Goal: Transaction & Acquisition: Book appointment/travel/reservation

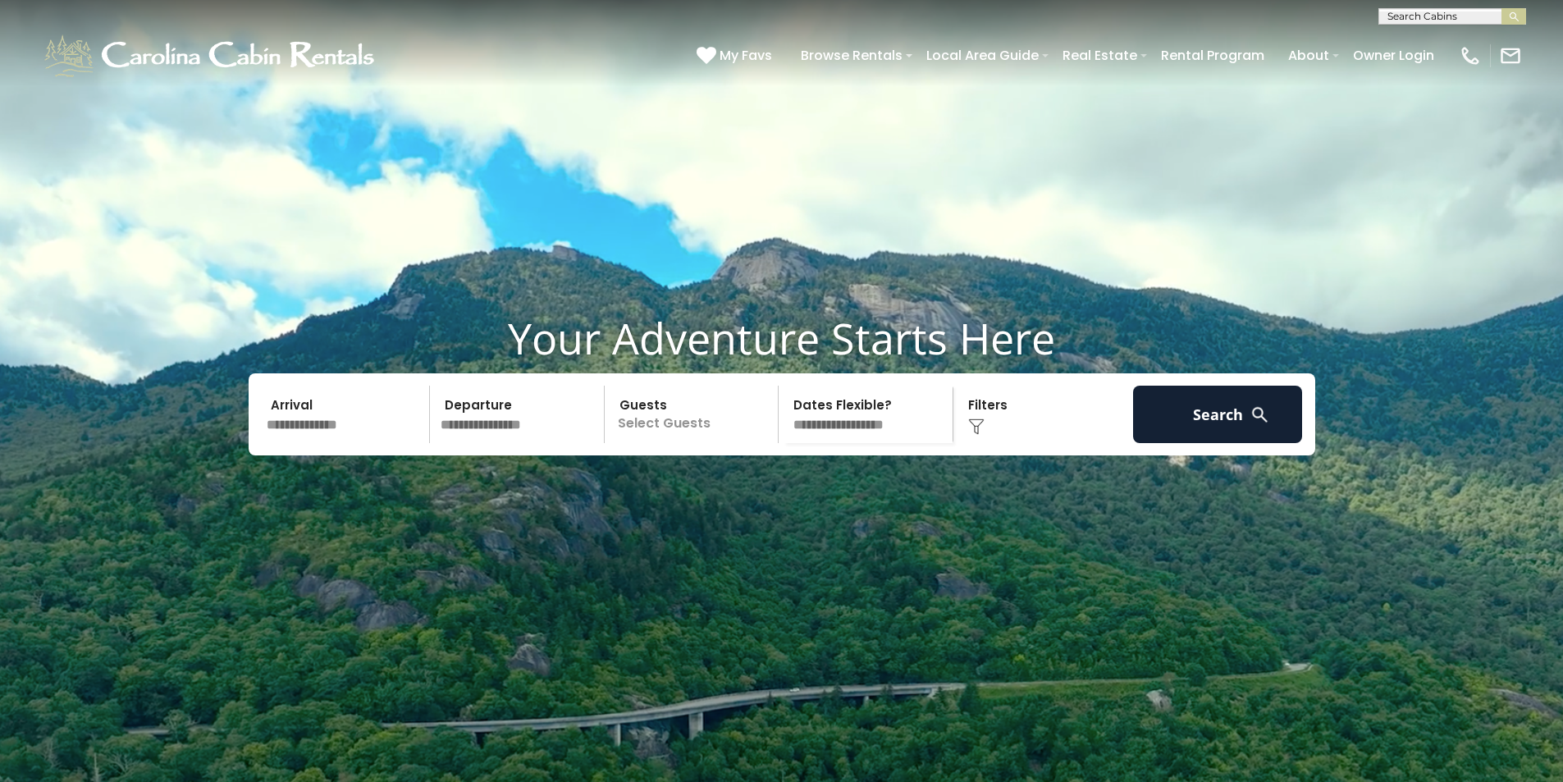
click at [1408, 22] on input "text" at bounding box center [1451, 19] width 144 height 16
type input "**********"
click at [1434, 42] on em "Western Wonder" at bounding box center [1437, 38] width 98 height 15
click at [1516, 22] on img "submit" at bounding box center [1514, 17] width 12 height 12
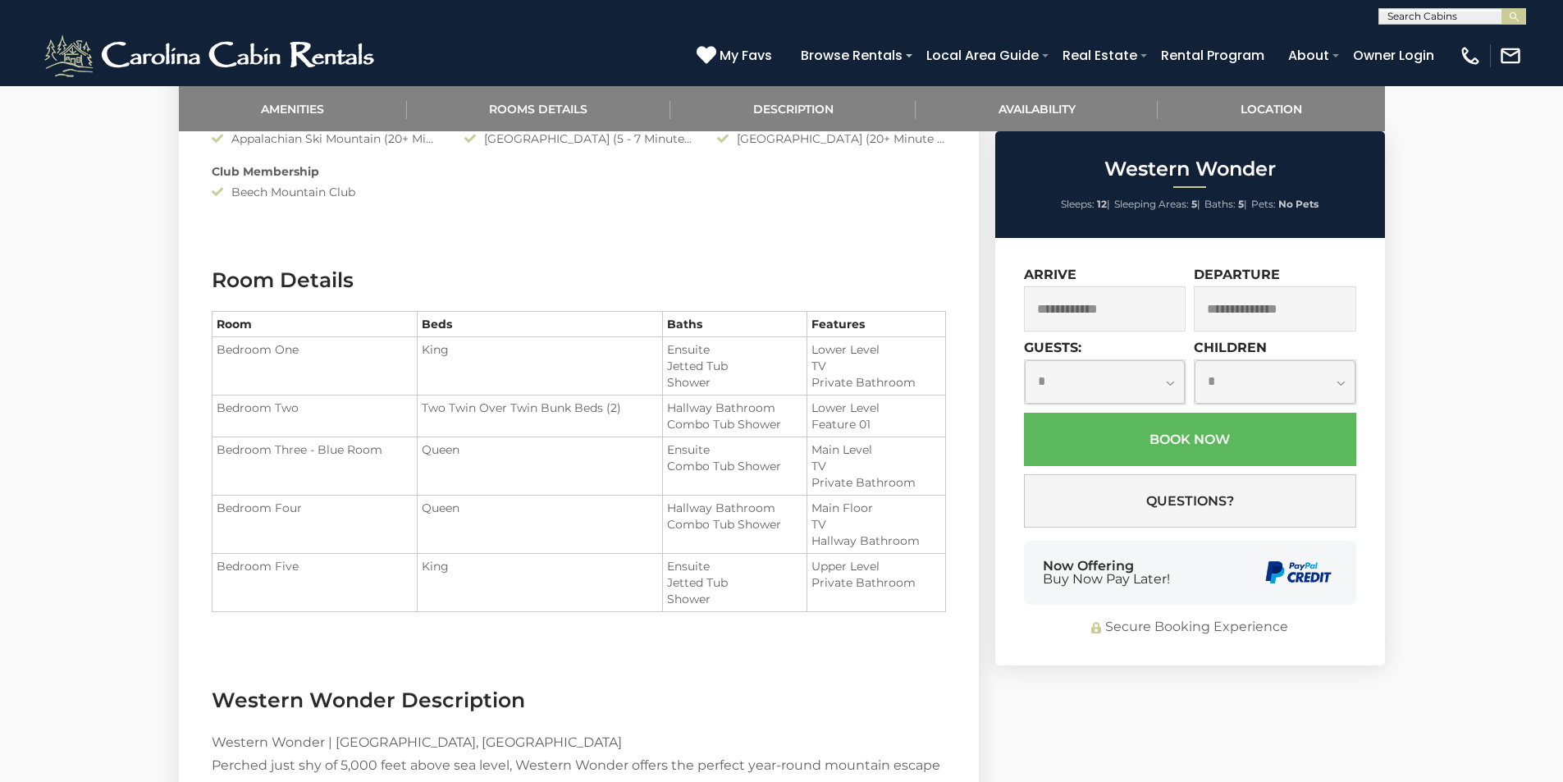
scroll to position [1395, 0]
click at [1387, 52] on link "Owner Login" at bounding box center [1394, 55] width 98 height 29
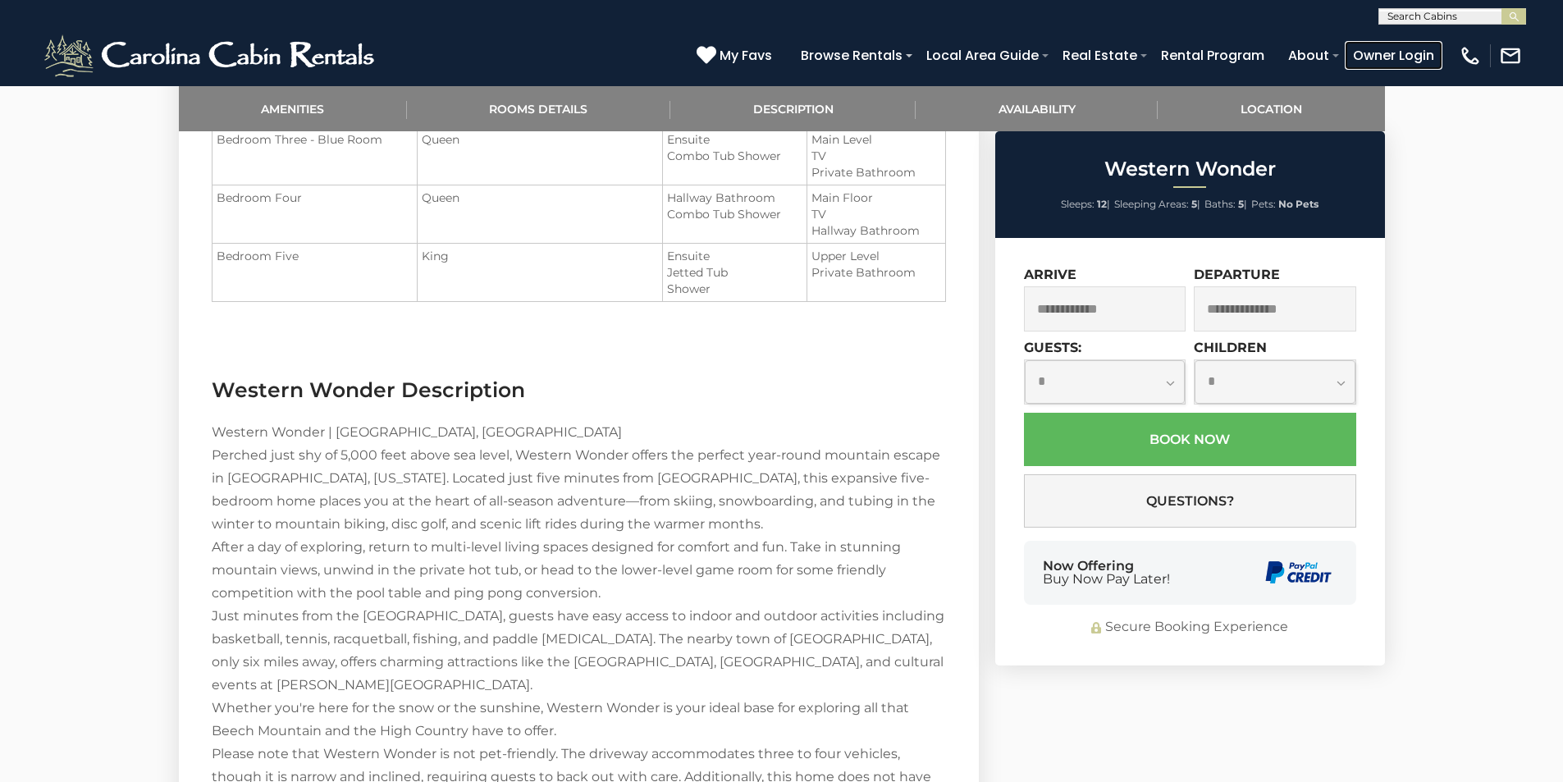
scroll to position [1805, 0]
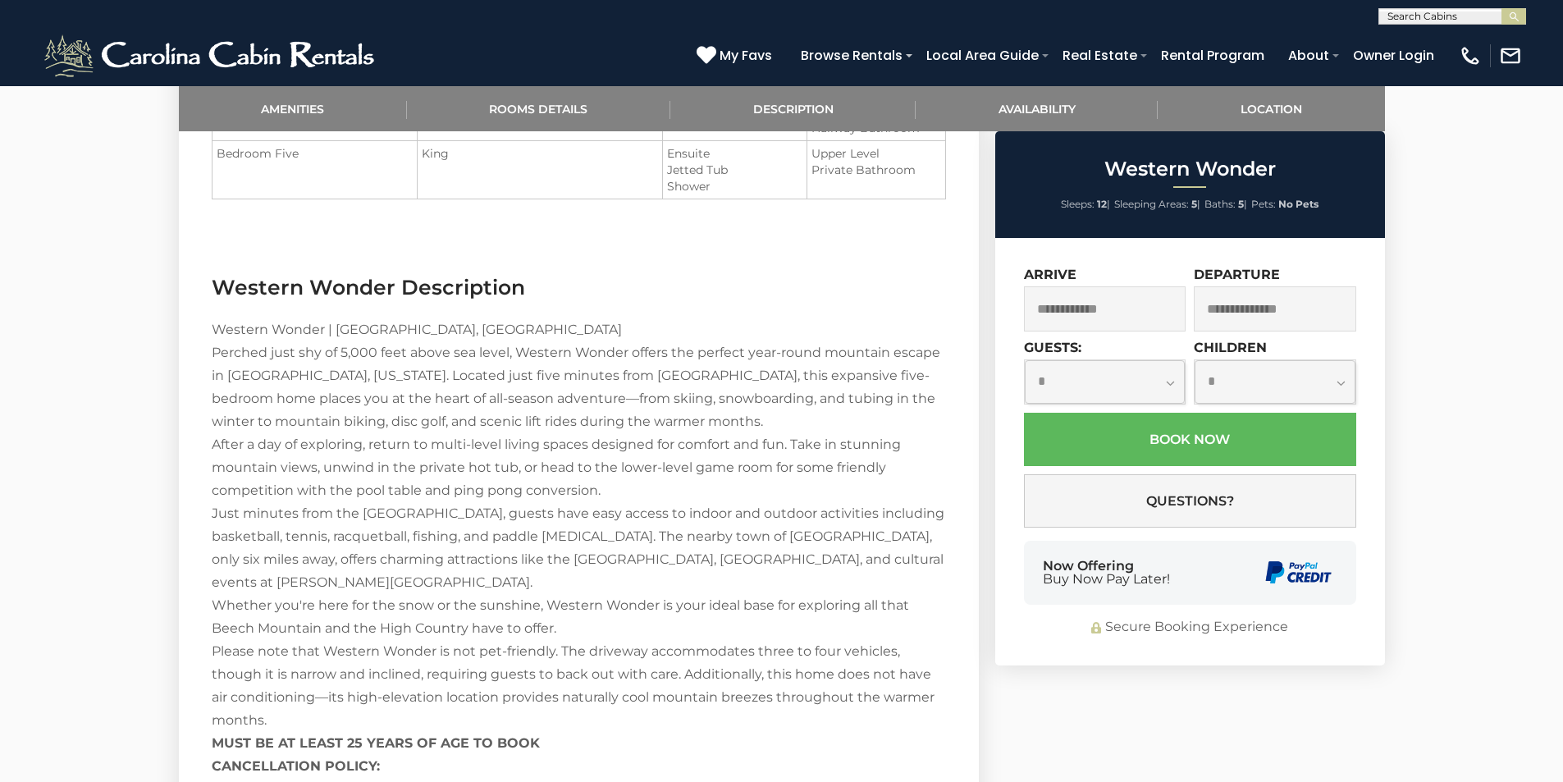
click at [1166, 311] on input "text" at bounding box center [1105, 308] width 162 height 45
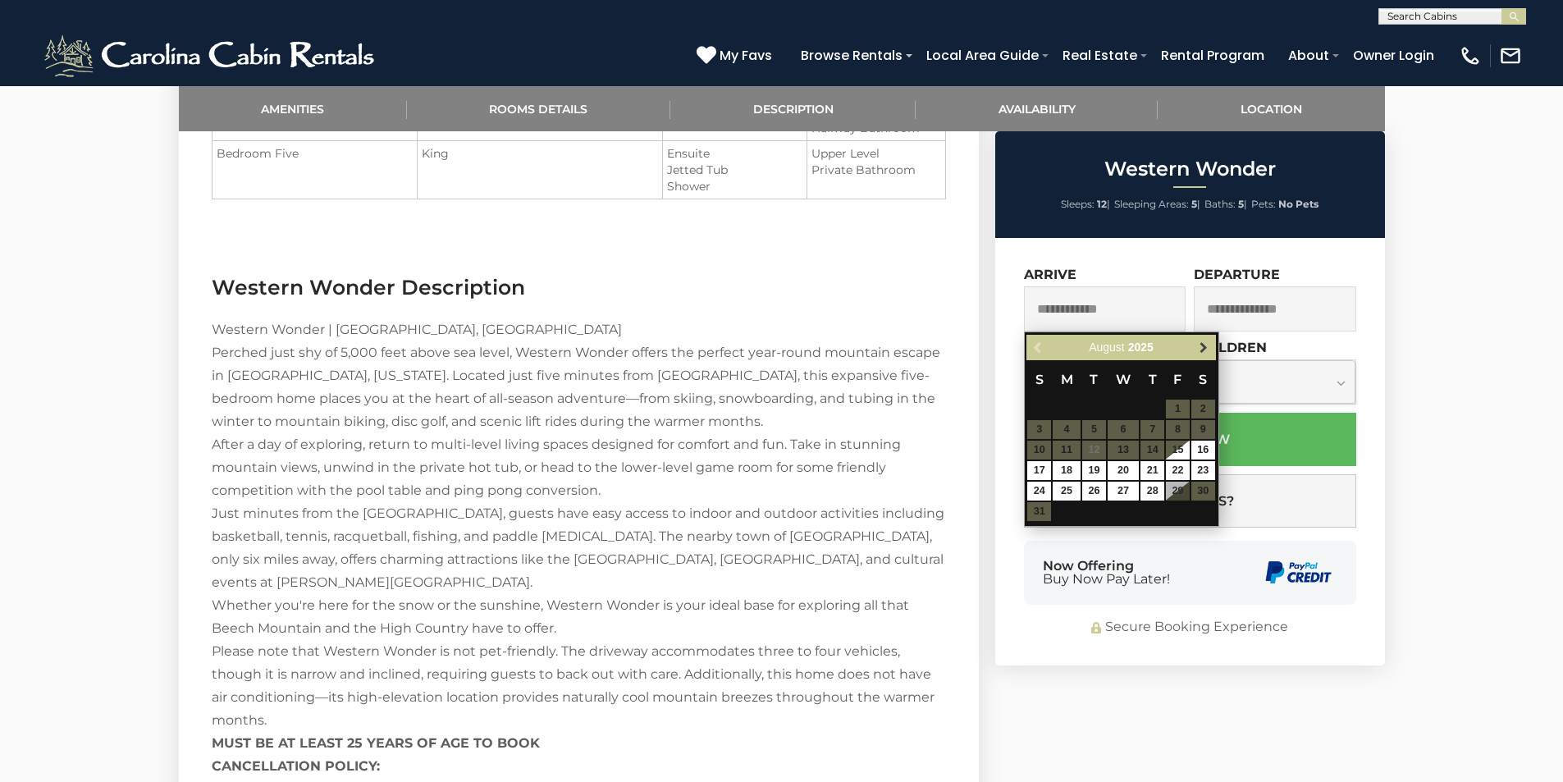
click at [1199, 350] on span "Next" at bounding box center [1203, 347] width 13 height 13
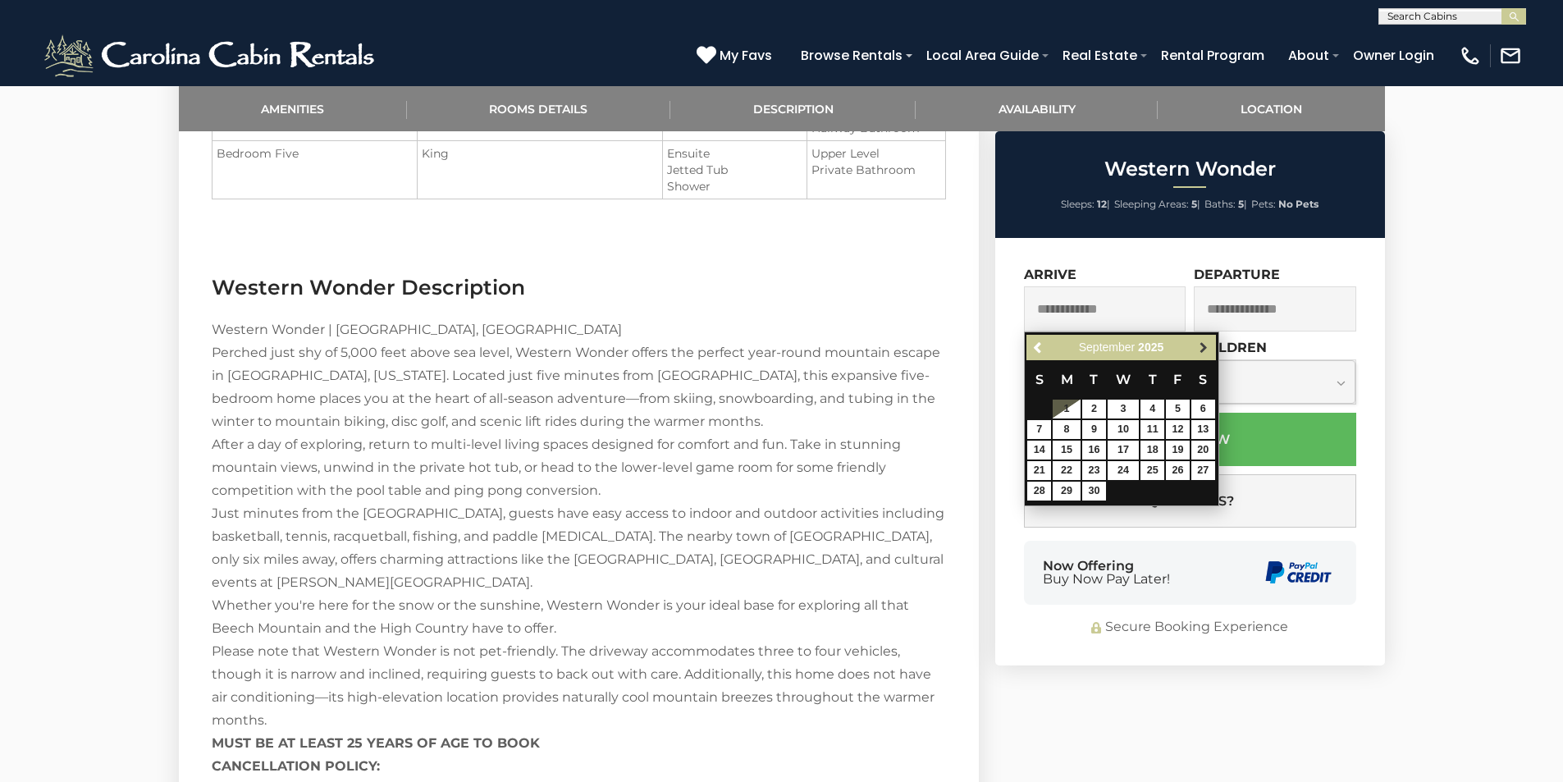
click at [1200, 349] on span "Next" at bounding box center [1203, 347] width 13 height 13
click at [1045, 350] on span "Previous" at bounding box center [1038, 347] width 13 height 13
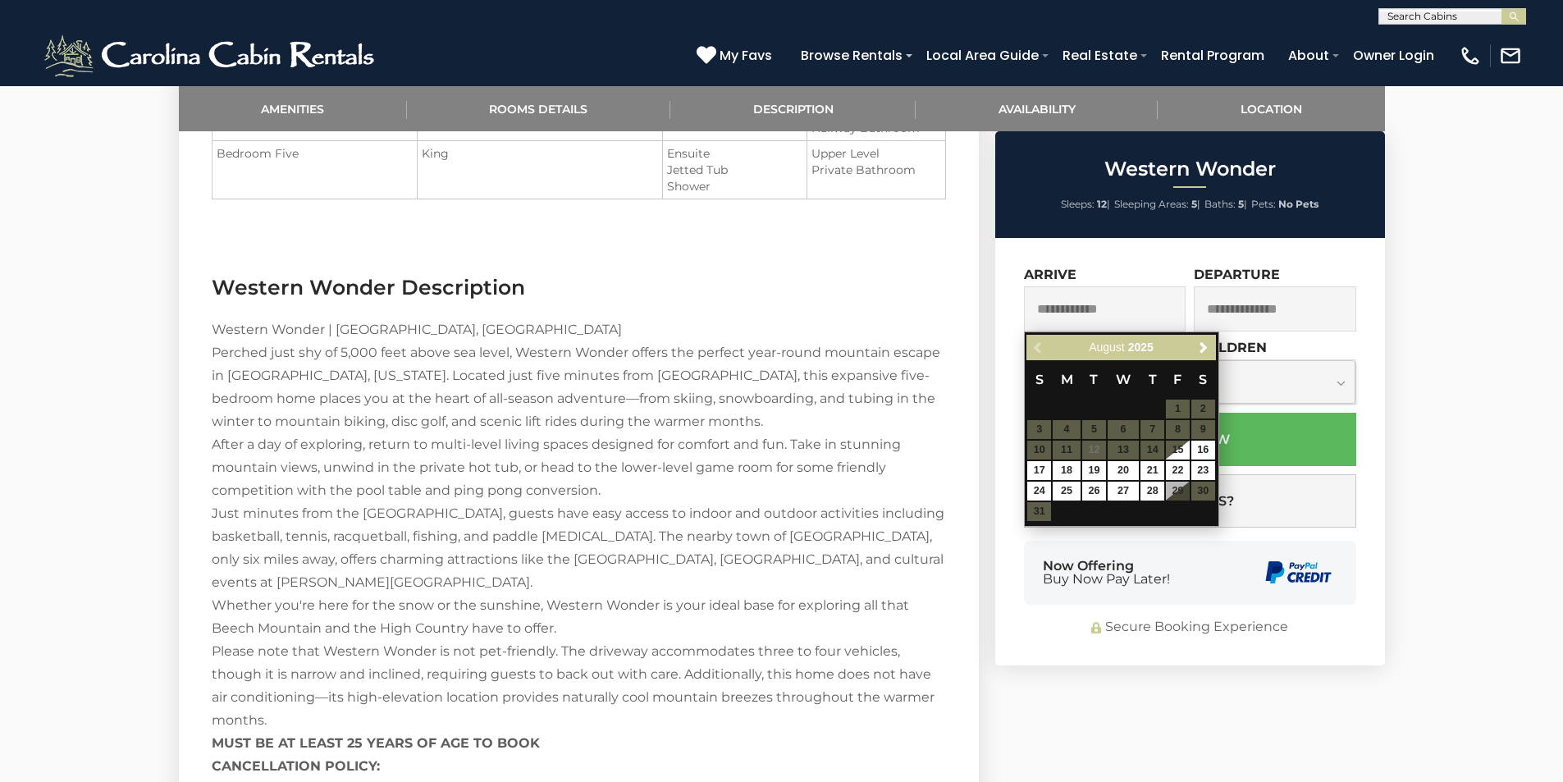
click at [1452, 19] on input "text" at bounding box center [1451, 19] width 144 height 16
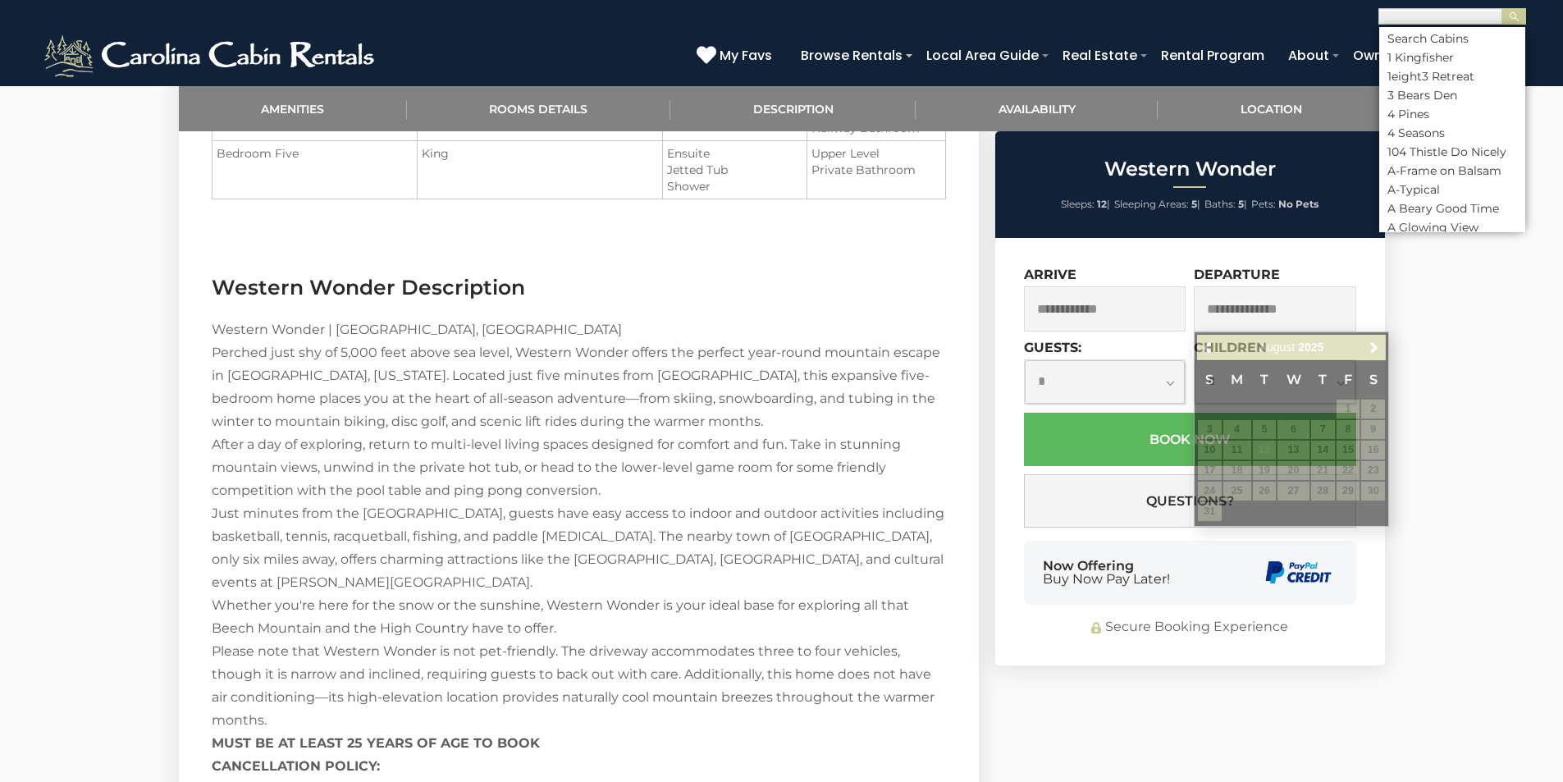
scroll to position [1, 0]
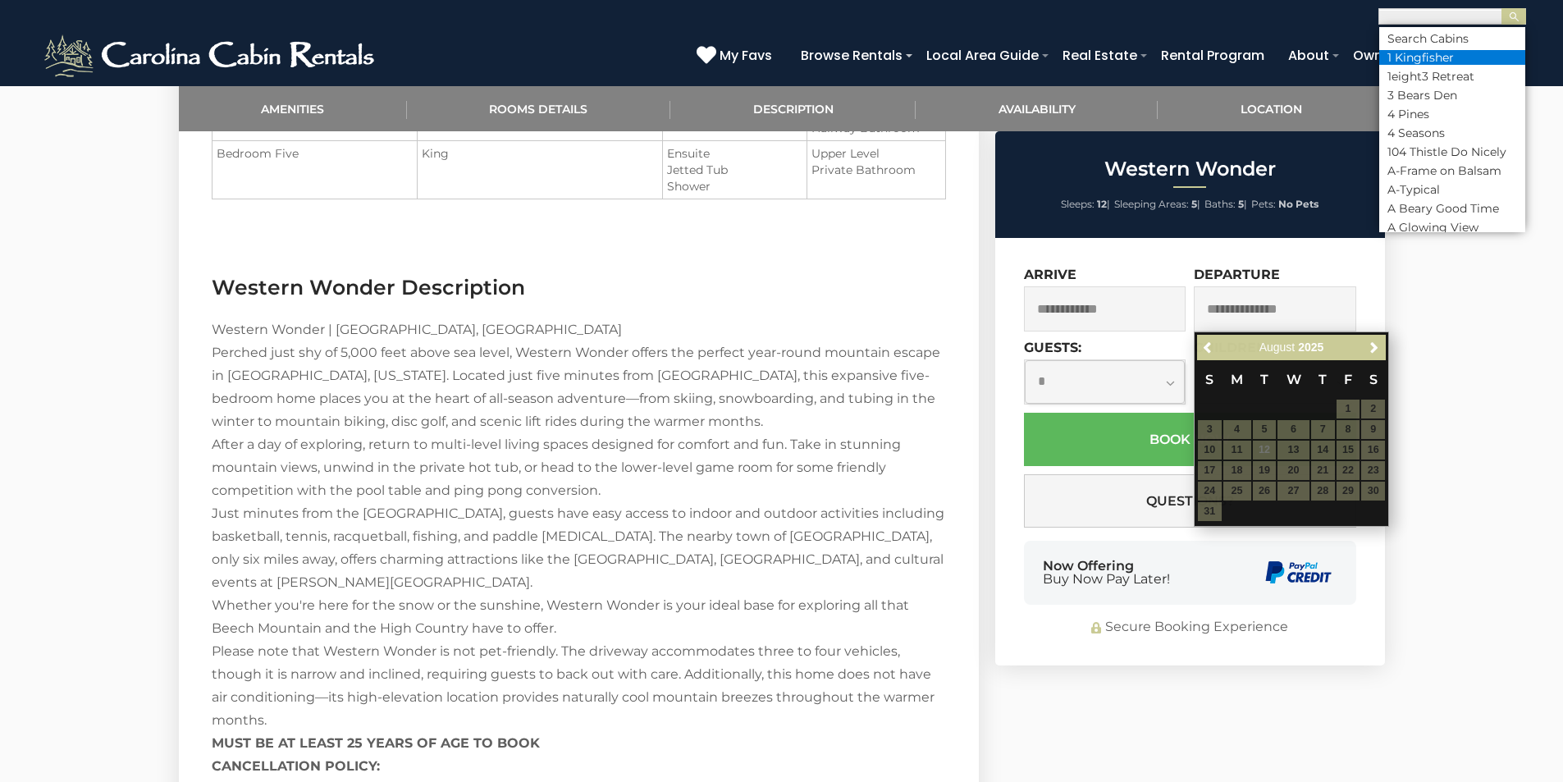
click at [1434, 57] on li "1 Kingfisher" at bounding box center [1452, 57] width 146 height 15
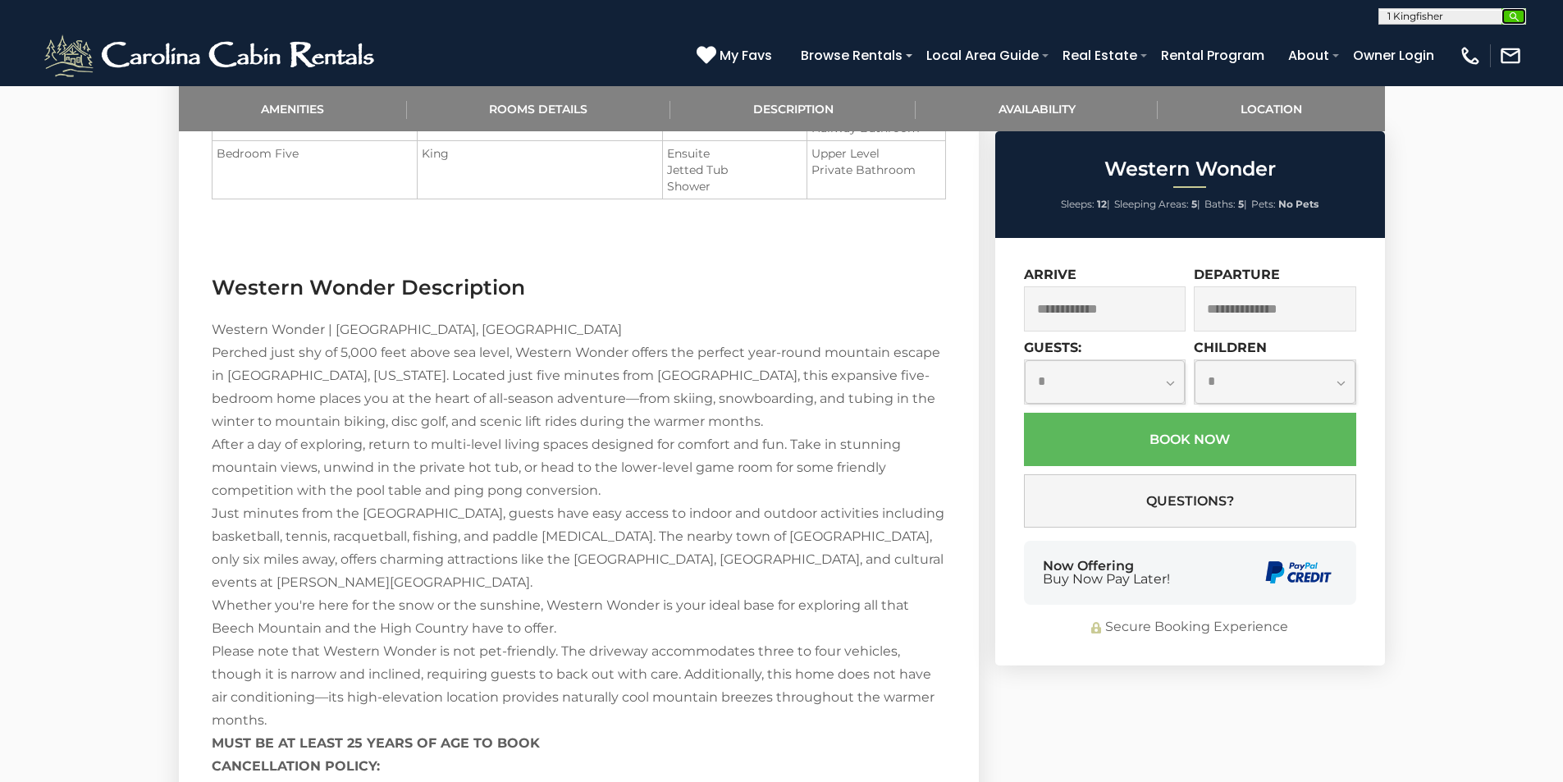
click at [1516, 14] on img "submit" at bounding box center [1514, 17] width 12 height 12
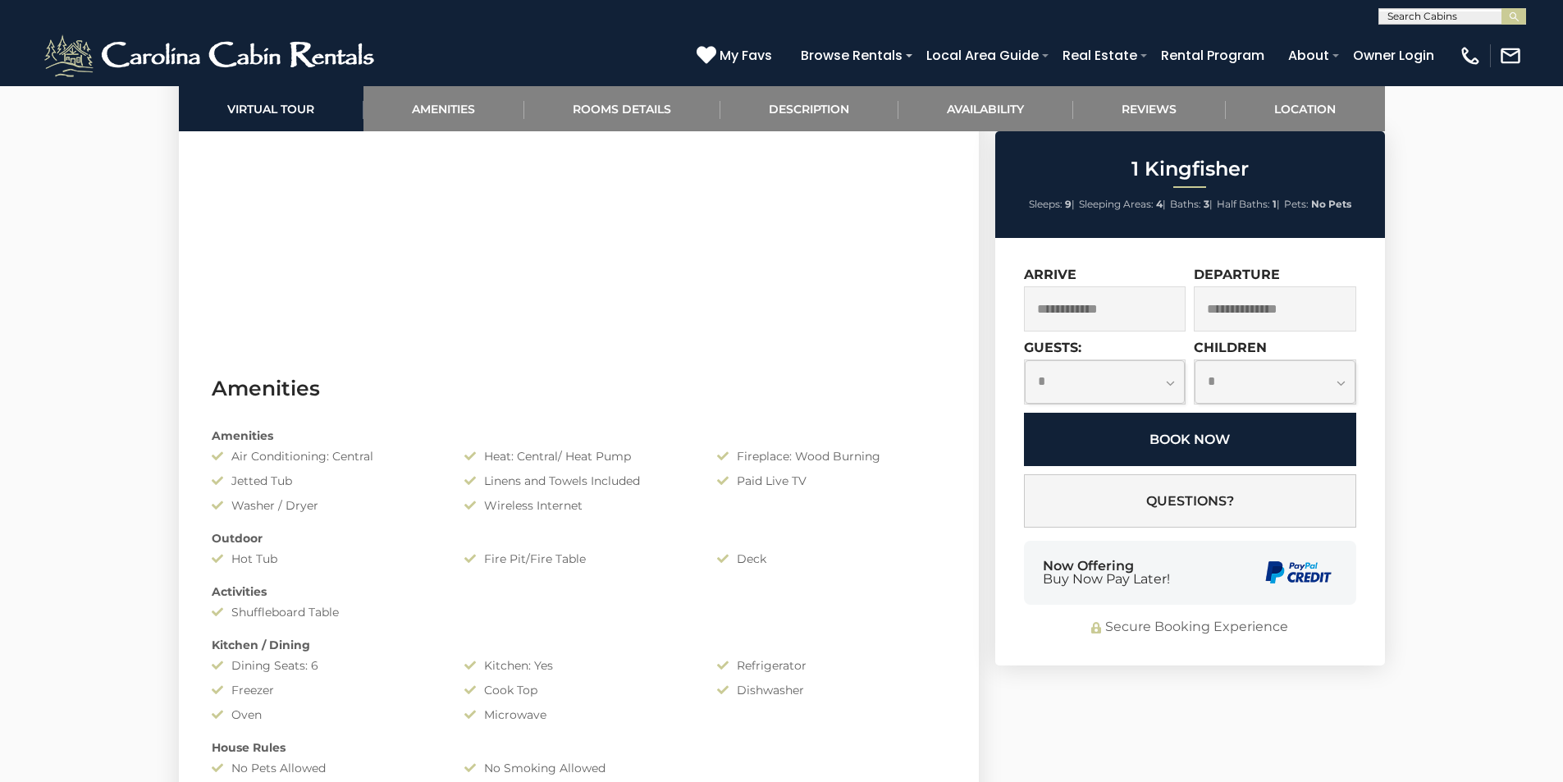
scroll to position [1067, 0]
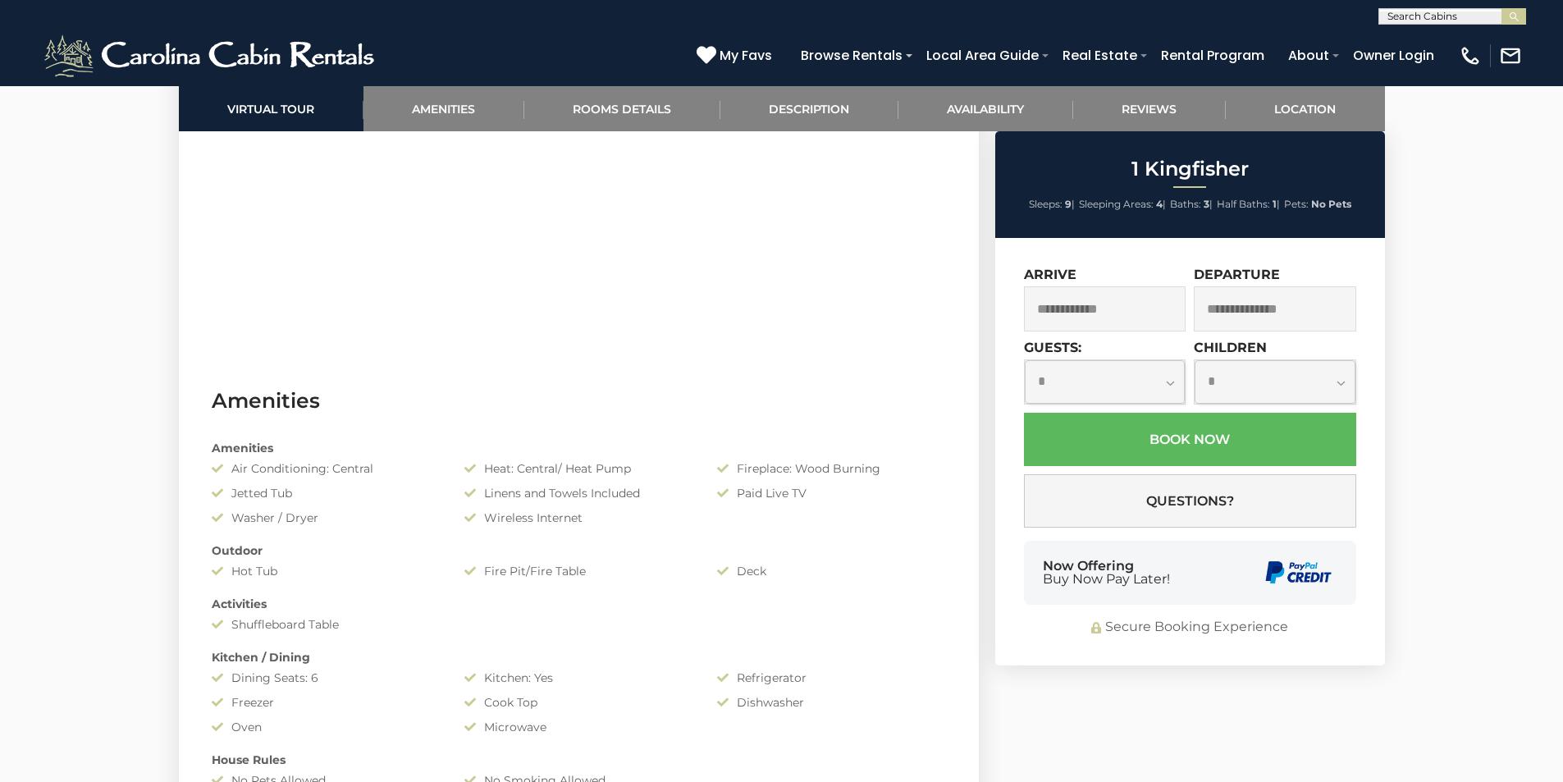
click at [1147, 330] on input "text" at bounding box center [1105, 308] width 162 height 45
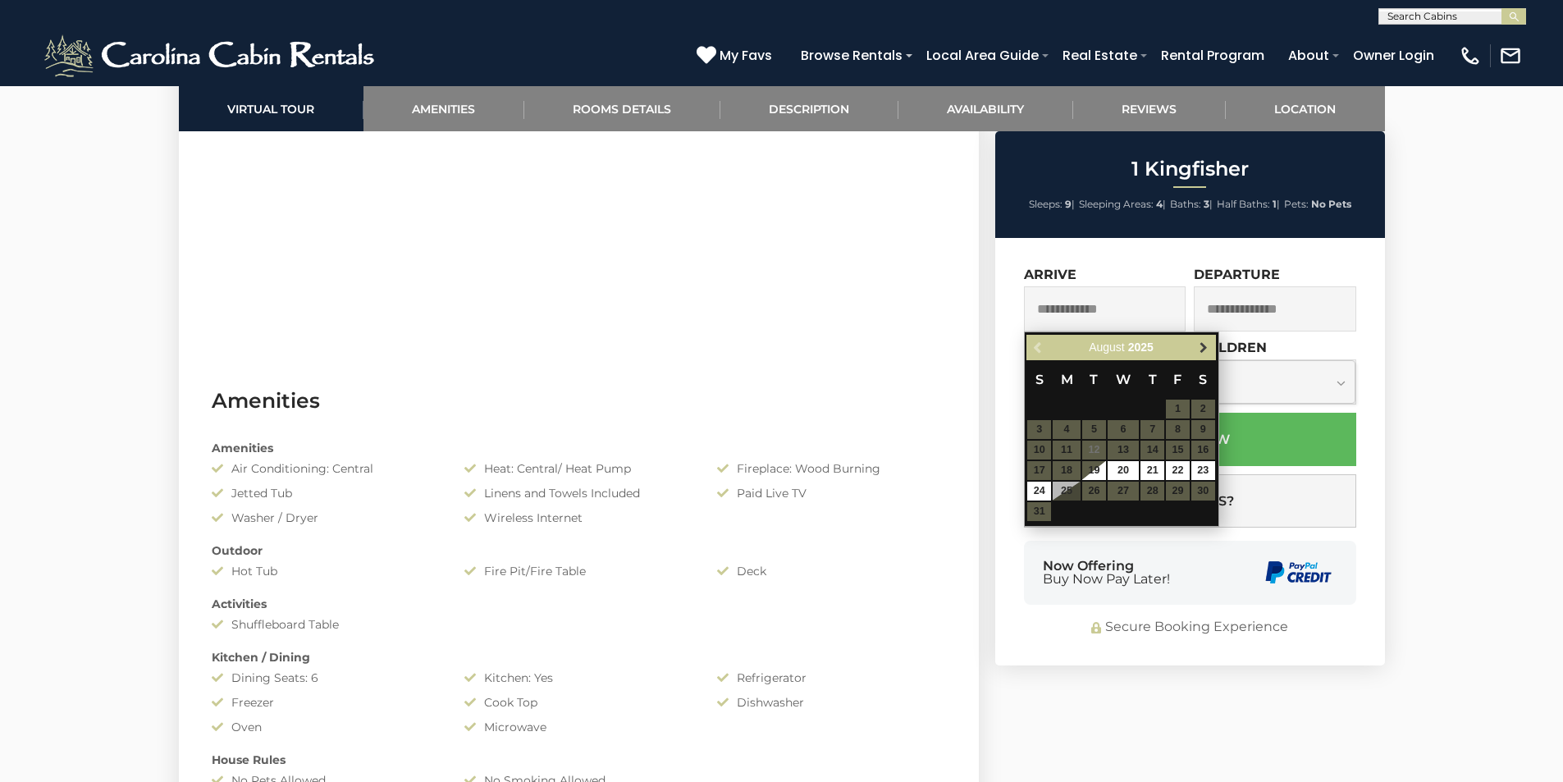
click at [1209, 348] on span "Next" at bounding box center [1203, 347] width 13 height 13
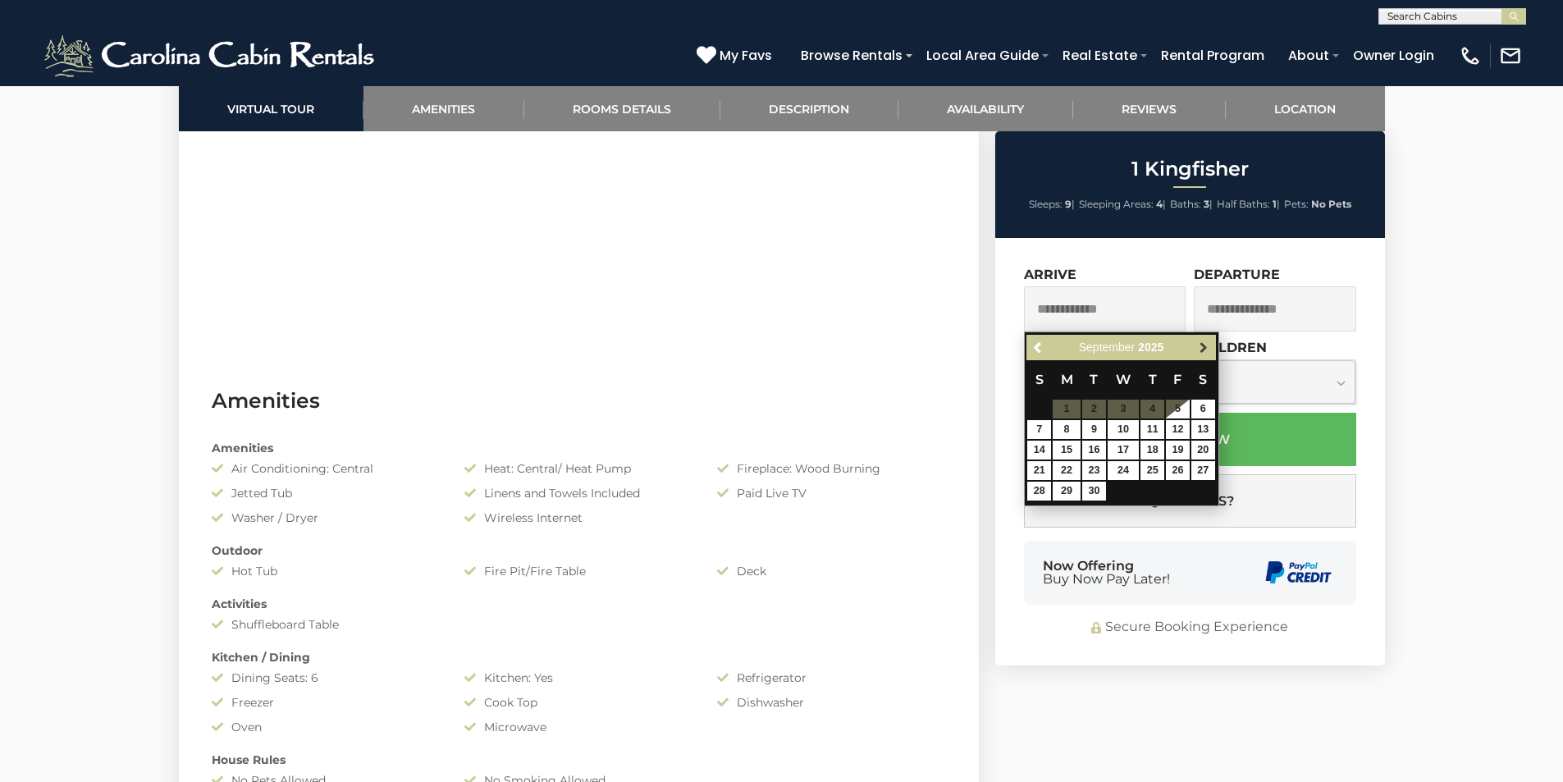
click at [1201, 345] on span "Next" at bounding box center [1203, 347] width 13 height 13
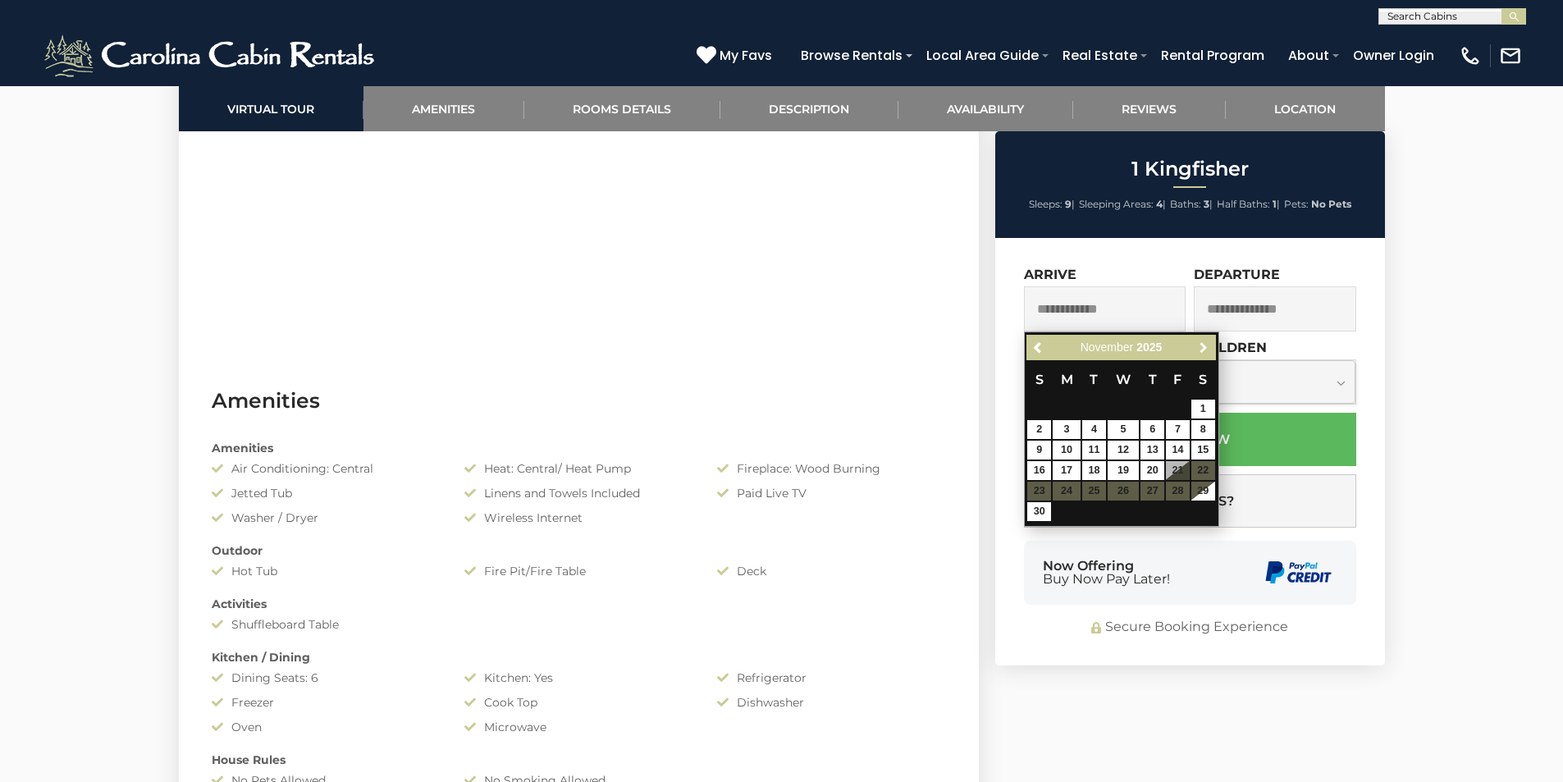
click at [1201, 345] on span "Next" at bounding box center [1203, 347] width 13 height 13
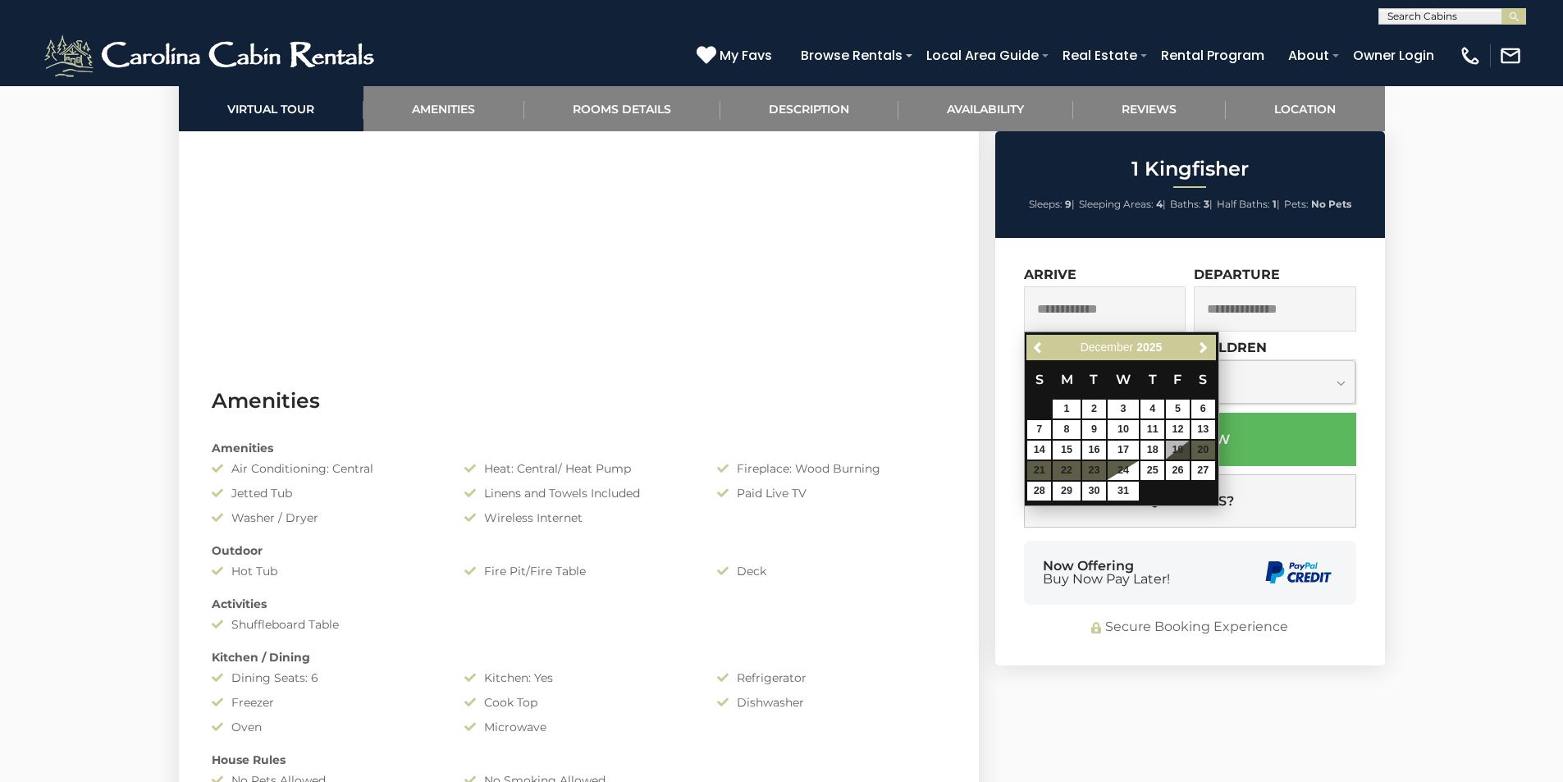
click at [1446, 15] on input "text" at bounding box center [1451, 19] width 144 height 16
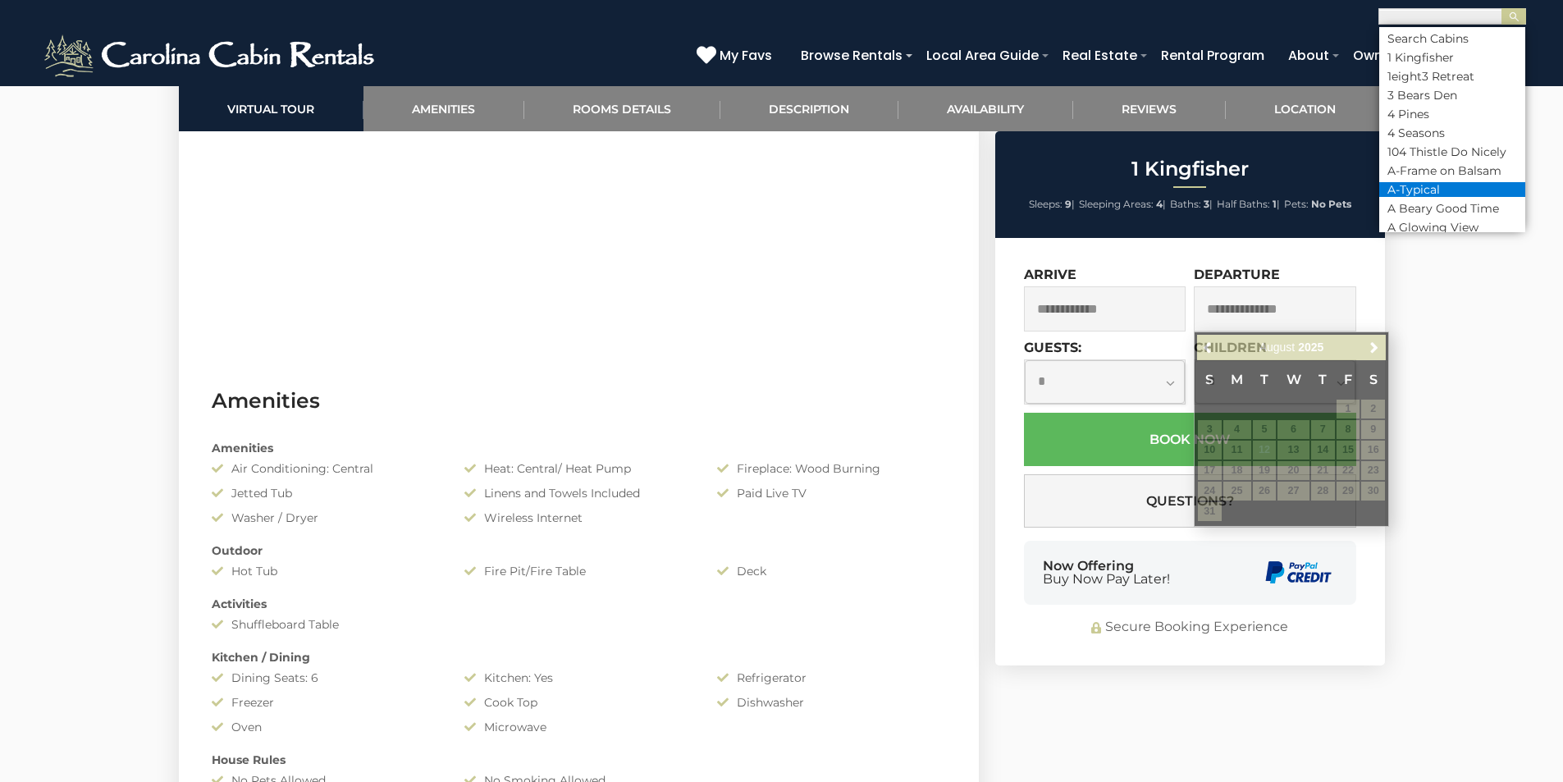
click at [1420, 187] on li "A-Typical" at bounding box center [1452, 189] width 146 height 15
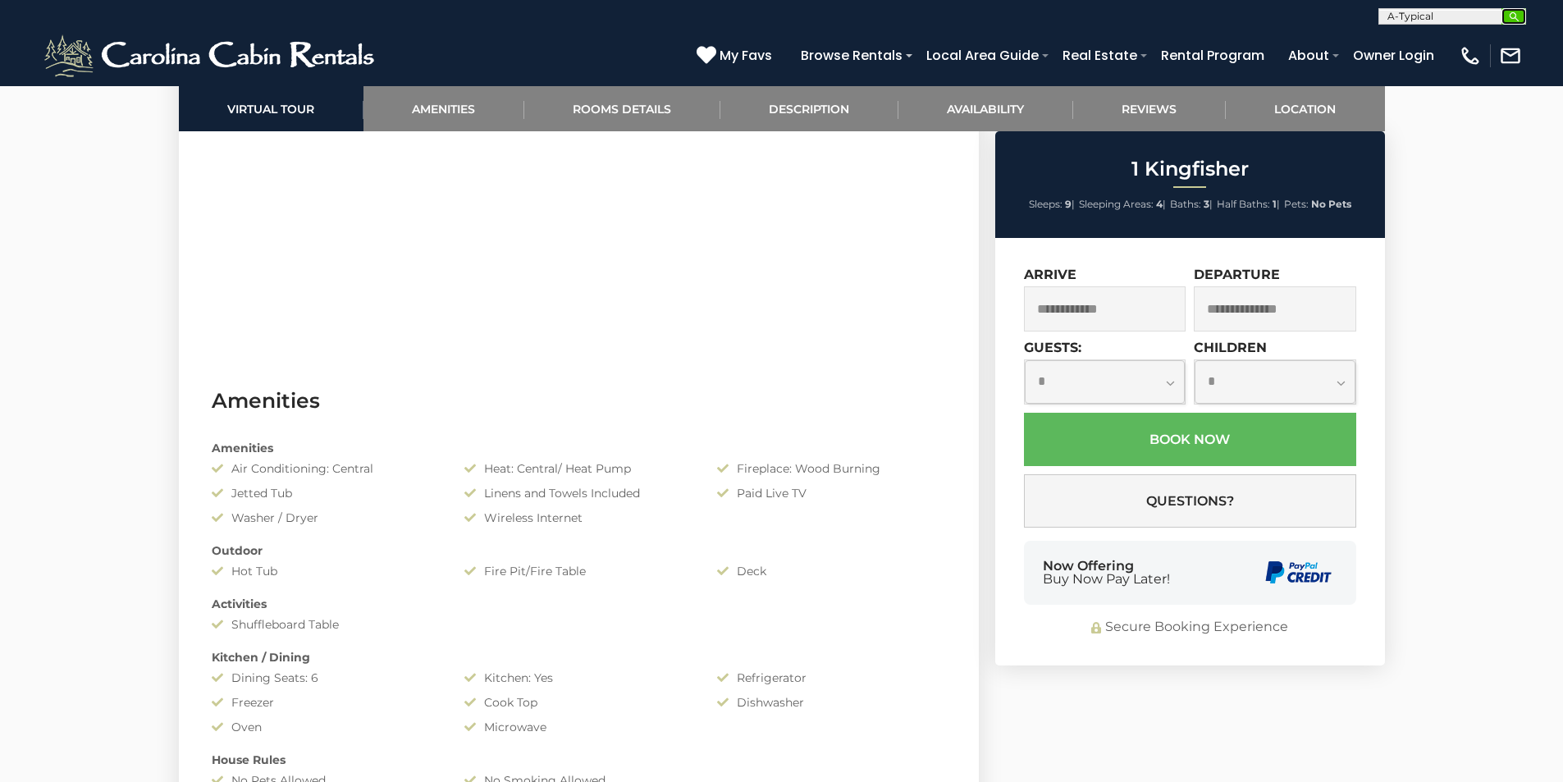
click at [1512, 9] on button "submit" at bounding box center [1514, 16] width 25 height 16
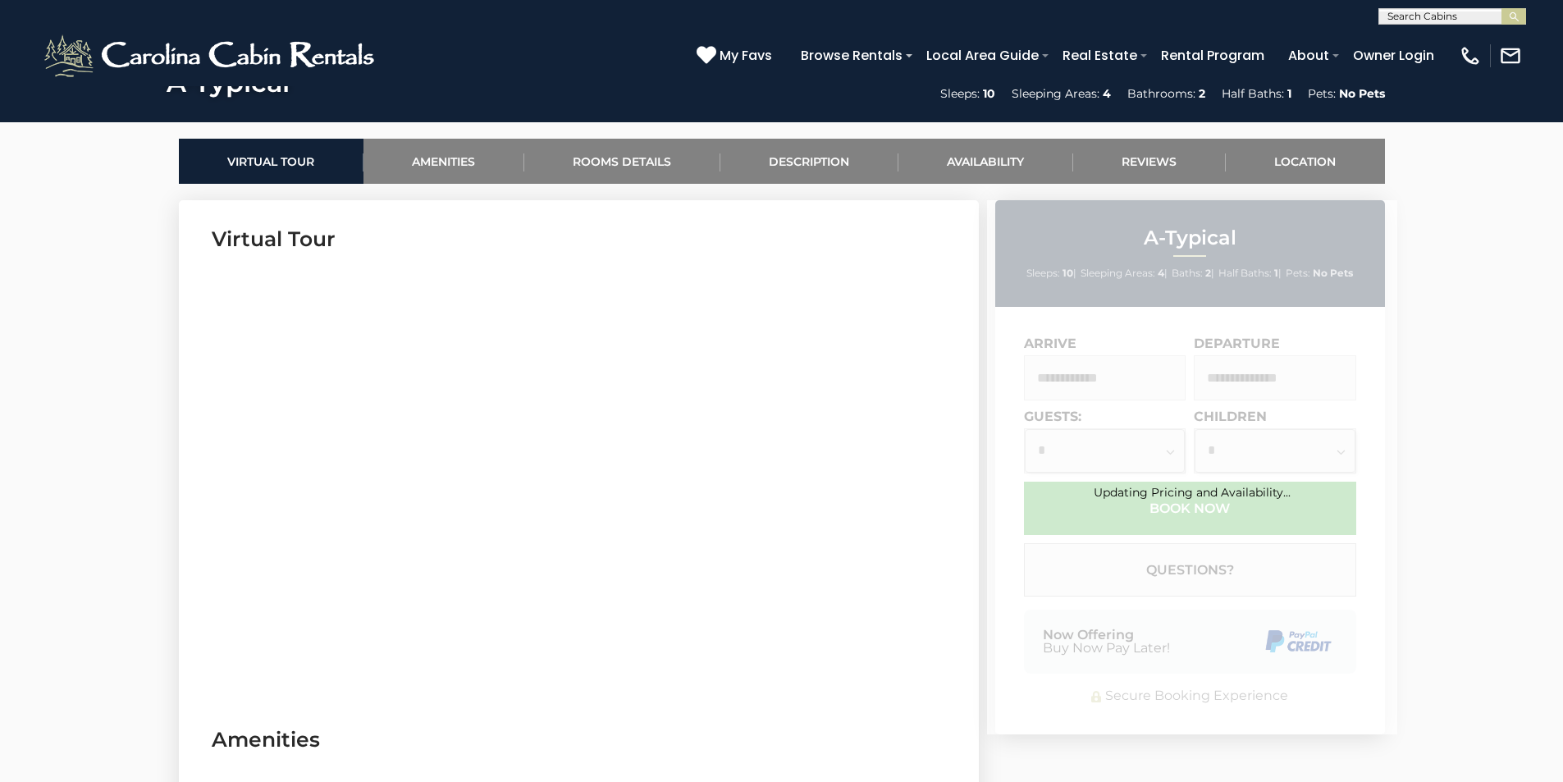
scroll to position [903, 0]
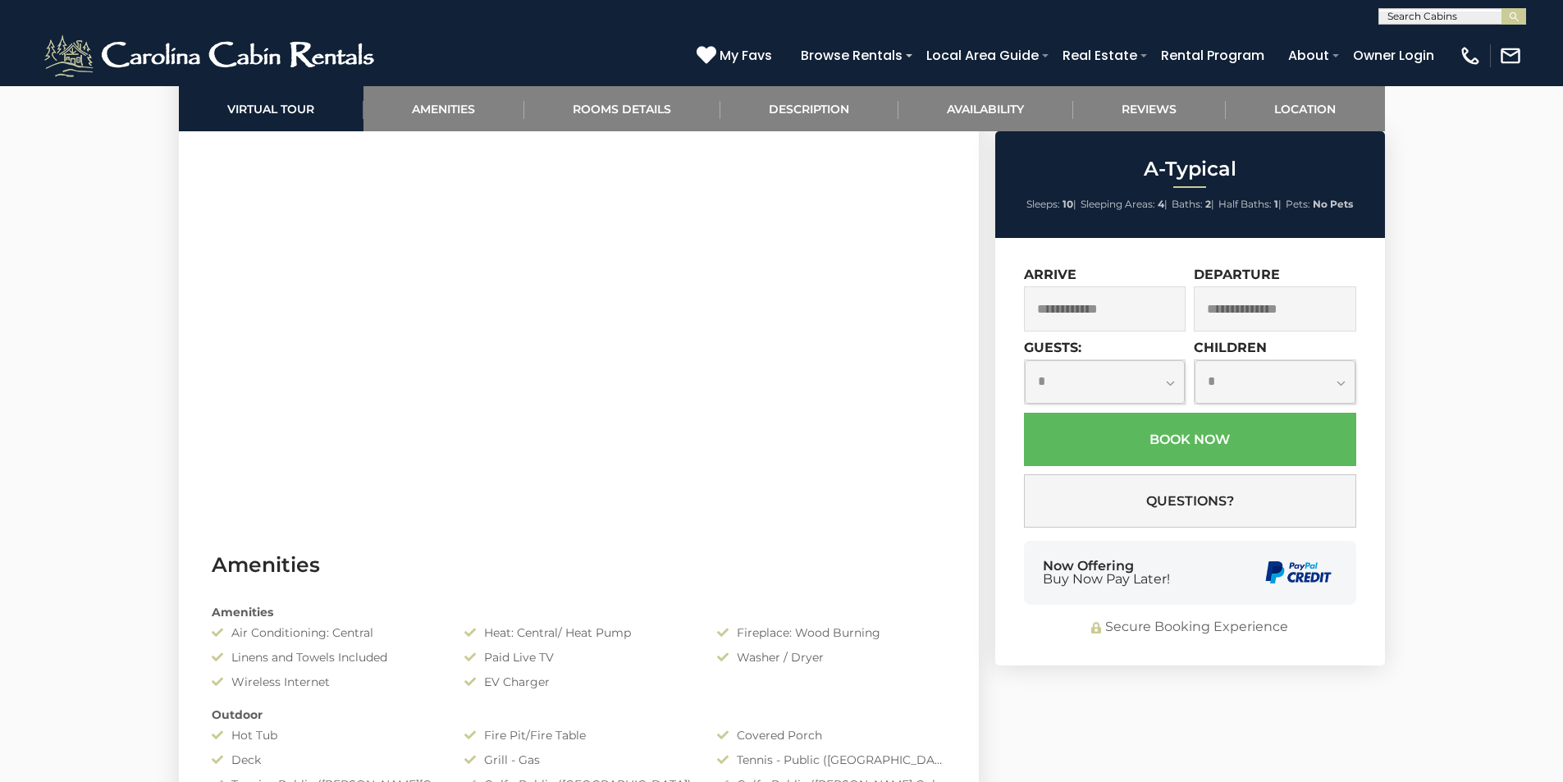
click at [1114, 315] on input "text" at bounding box center [1105, 308] width 162 height 45
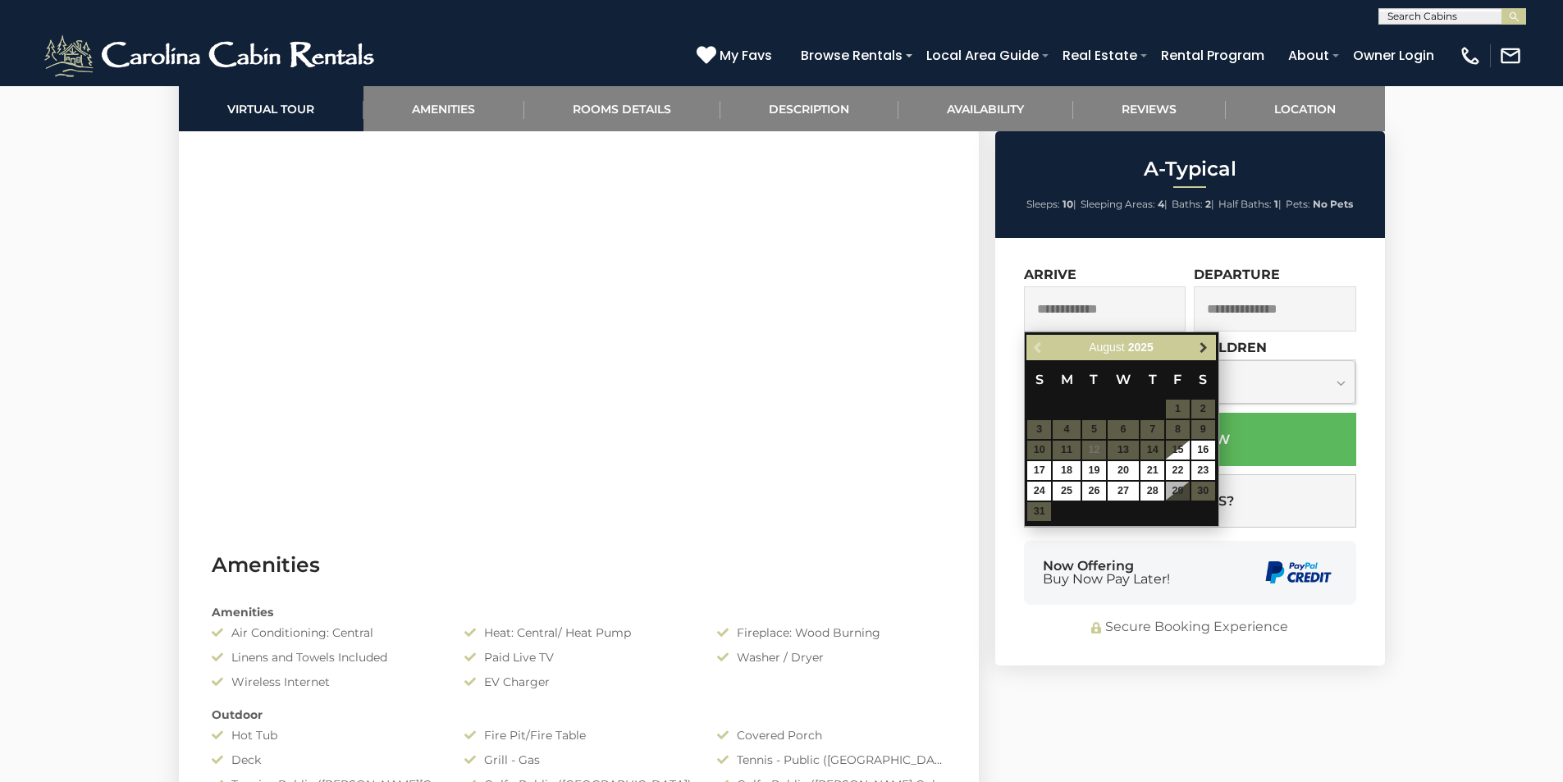
click at [1203, 350] on span "Next" at bounding box center [1203, 347] width 13 height 13
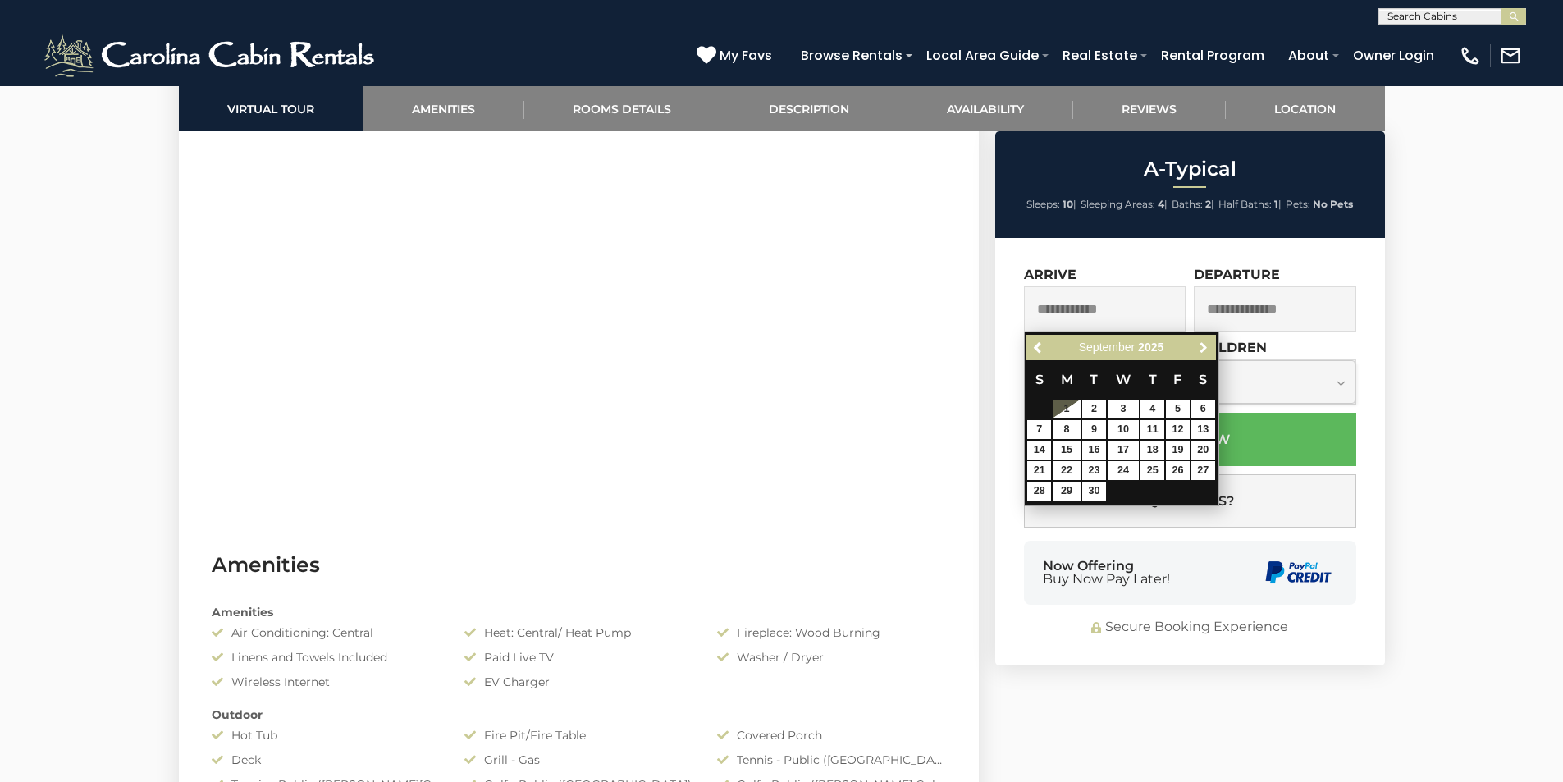
click at [1203, 350] on span "Next" at bounding box center [1203, 347] width 13 height 13
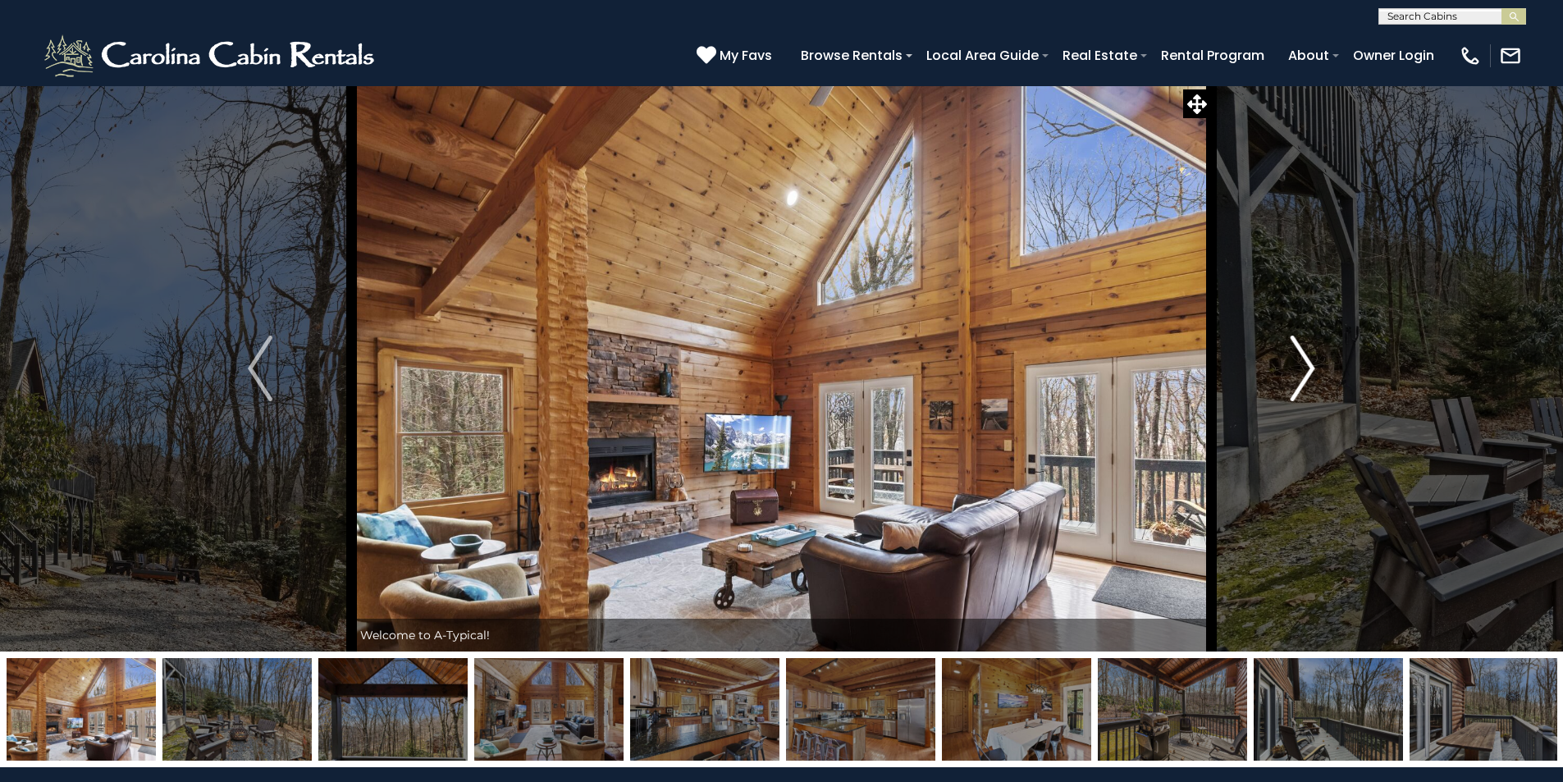
scroll to position [714, 0]
